Goal: Information Seeking & Learning: Learn about a topic

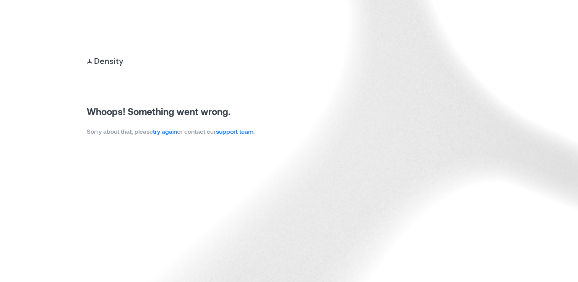
click at [168, 131] on link "try again" at bounding box center [165, 131] width 24 height 7
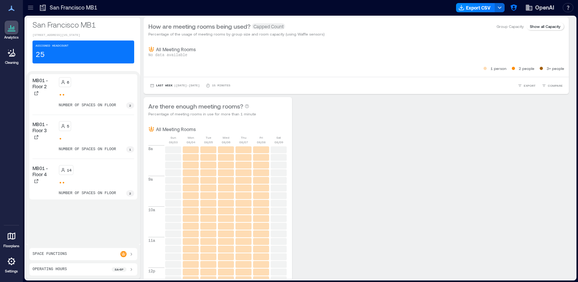
click at [29, 9] on icon at bounding box center [30, 9] width 5 height 1
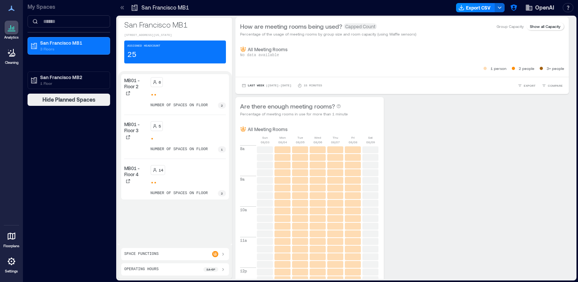
click at [99, 53] on div "San Francisco MB1 3 Floors" at bounding box center [69, 46] width 83 height 18
click at [38, 45] on div "San Francisco MB1 3 Floors" at bounding box center [67, 46] width 74 height 12
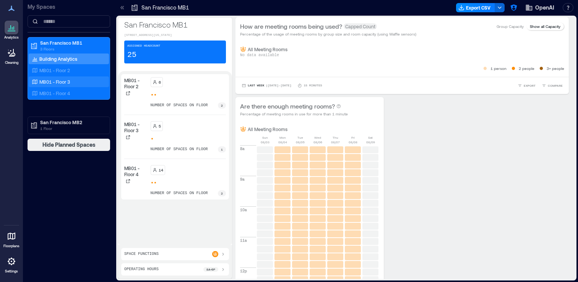
click at [64, 83] on p "MB01 - Floor 3" at bounding box center [54, 82] width 31 height 6
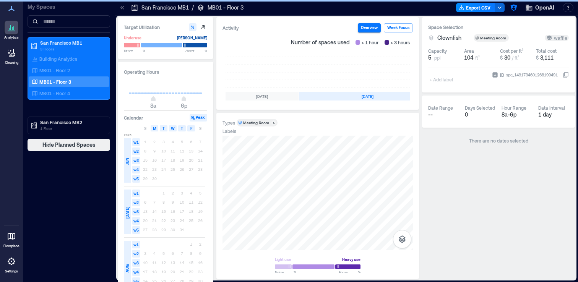
scroll to position [0, 229]
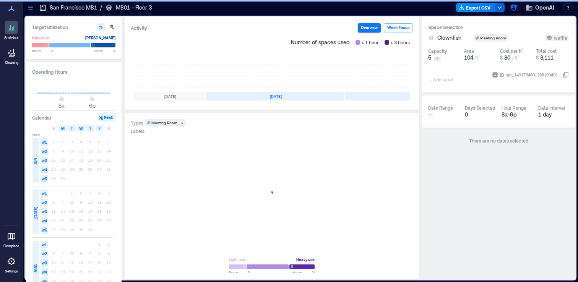
scroll to position [0, 137]
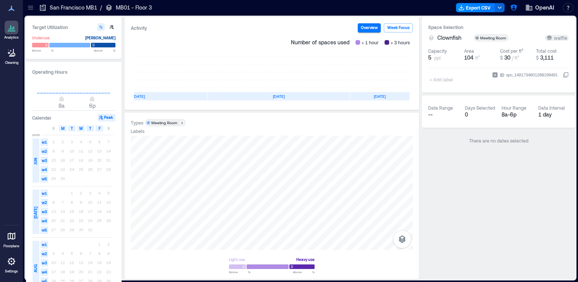
click at [31, 10] on icon at bounding box center [31, 8] width 8 height 8
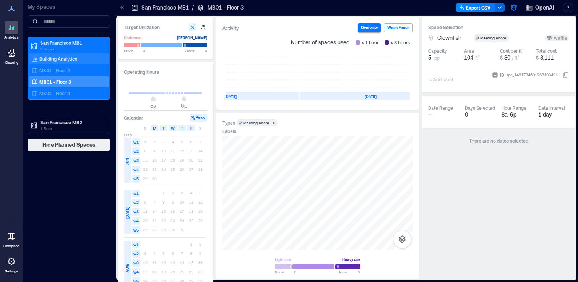
click at [62, 60] on p "Building Analytics" at bounding box center [58, 59] width 38 height 6
